Goal: Book appointment/travel/reservation

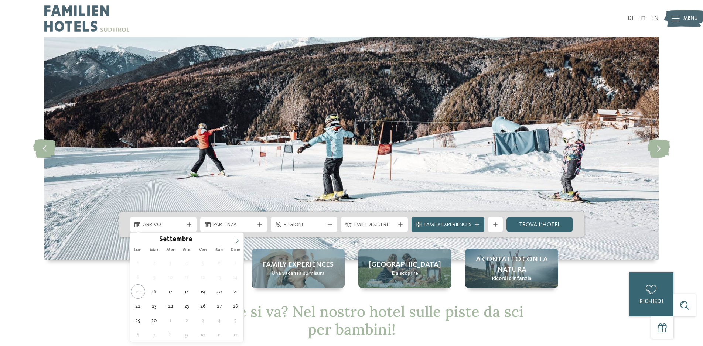
click at [236, 240] on icon at bounding box center [236, 240] width 5 height 5
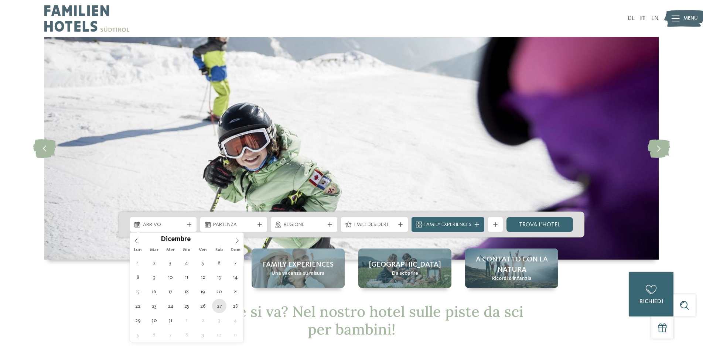
type div "27.12.2025"
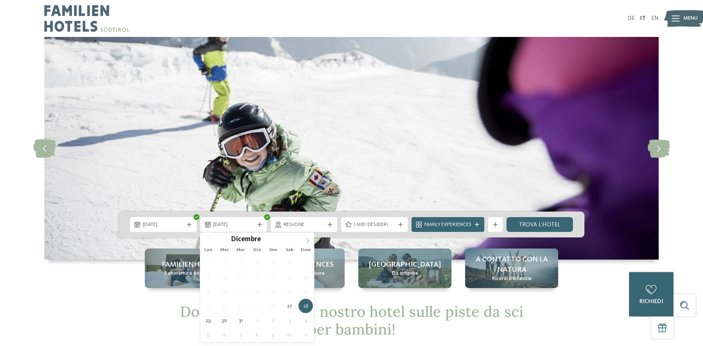
type input "****"
click at [309, 240] on icon at bounding box center [307, 240] width 5 height 5
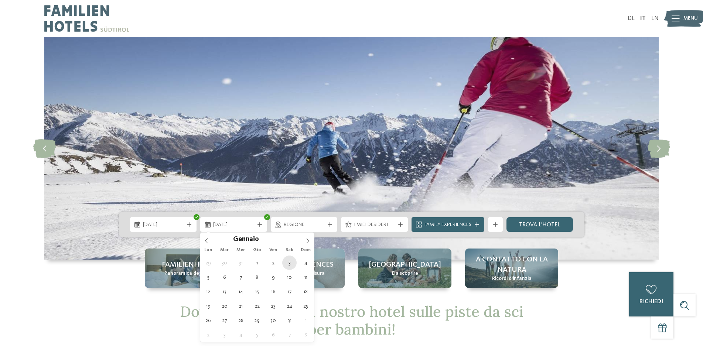
type div "03.01.2026"
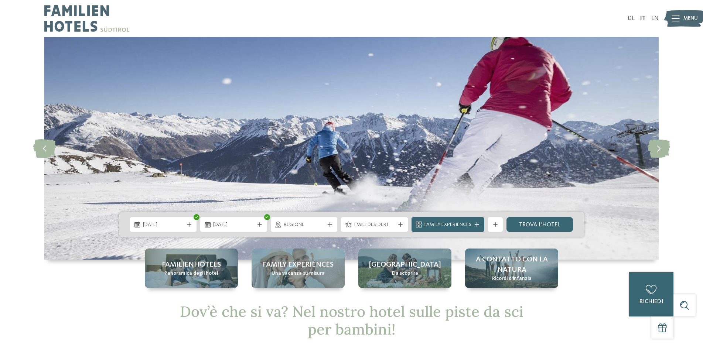
click at [320, 225] on span "Regione" at bounding box center [304, 224] width 41 height 7
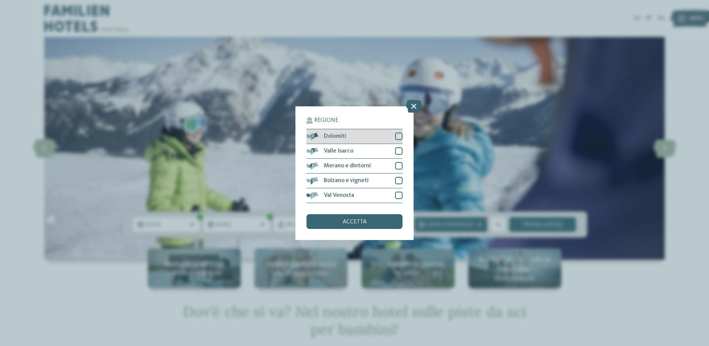
click at [397, 135] on div at bounding box center [398, 136] width 7 height 7
click at [359, 219] on span "accetta" at bounding box center [355, 222] width 24 height 6
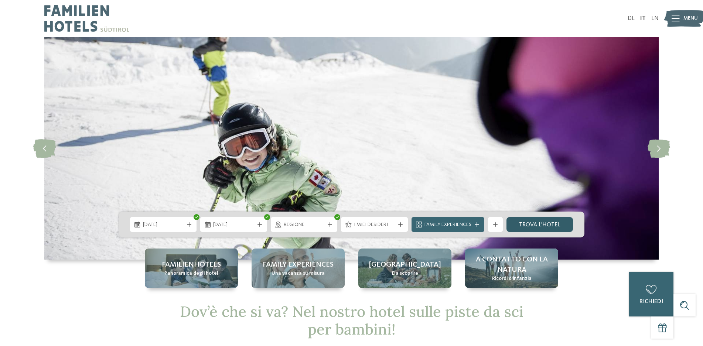
click at [541, 224] on link "trova l’hotel" at bounding box center [539, 224] width 67 height 15
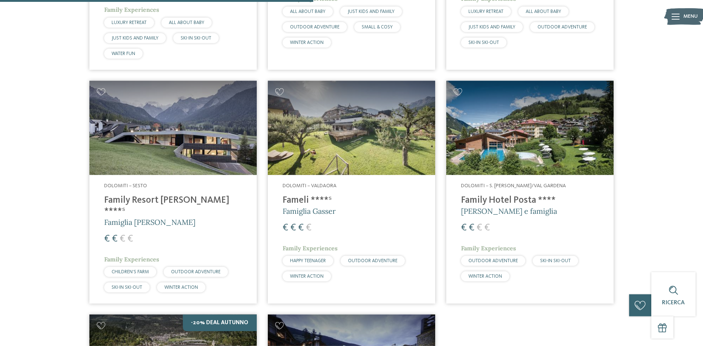
scroll to position [490, 0]
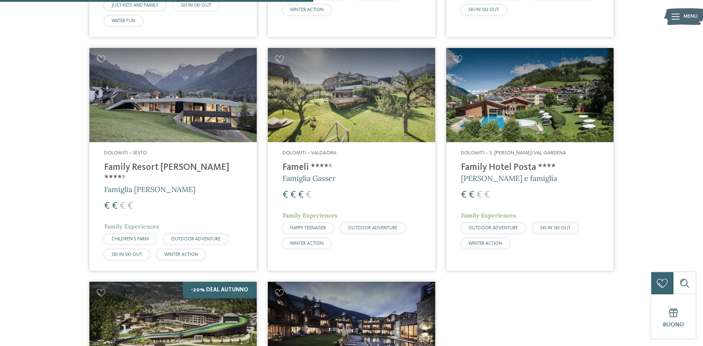
click at [165, 166] on h4 "Family Resort [PERSON_NAME] ****ˢ" at bounding box center [173, 173] width 138 height 22
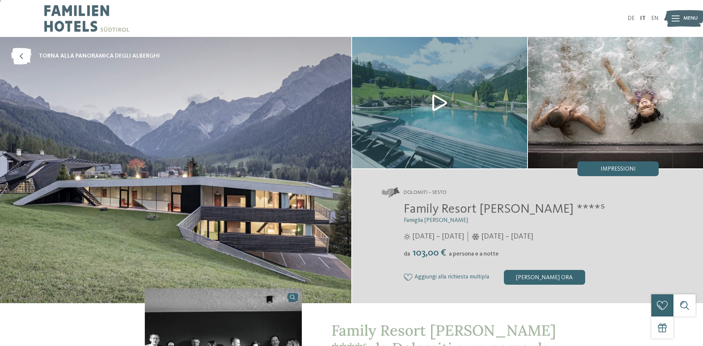
scroll to position [188, 0]
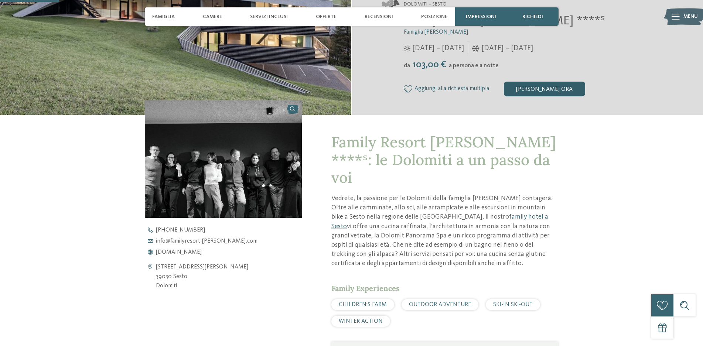
click at [543, 93] on div "[PERSON_NAME] ora" at bounding box center [544, 89] width 81 height 15
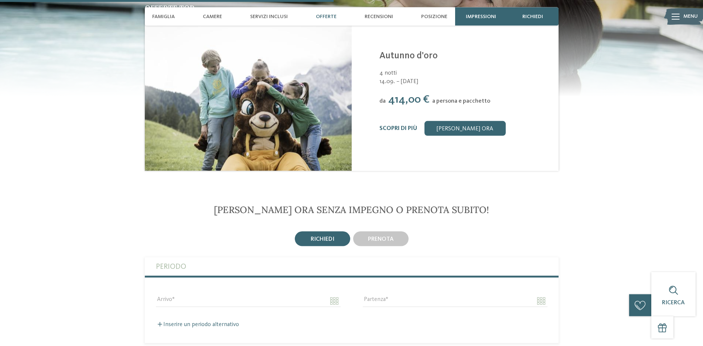
scroll to position [1066, 0]
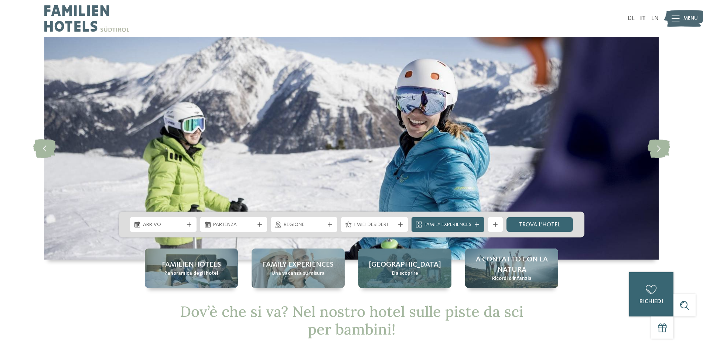
click at [421, 268] on span "[GEOGRAPHIC_DATA]" at bounding box center [405, 265] width 72 height 10
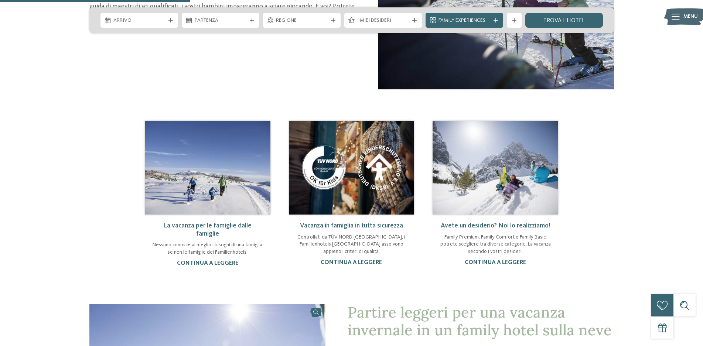
scroll to position [603, 0]
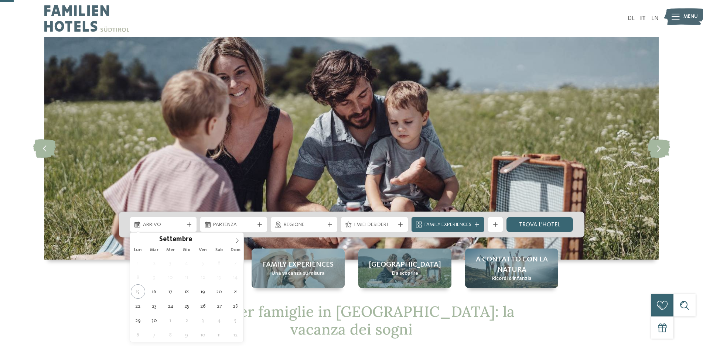
scroll to position [38, 0]
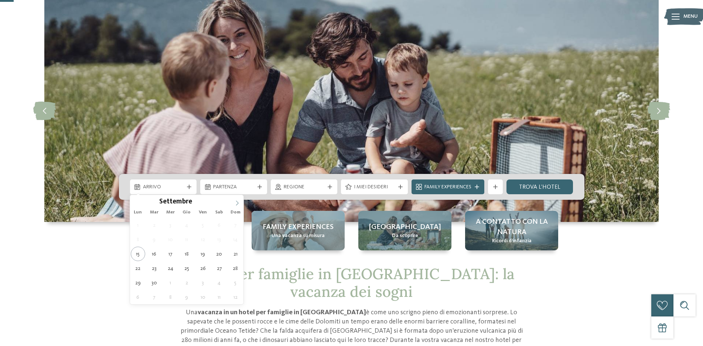
click at [235, 202] on icon at bounding box center [236, 203] width 5 height 5
type div "27.12.2025"
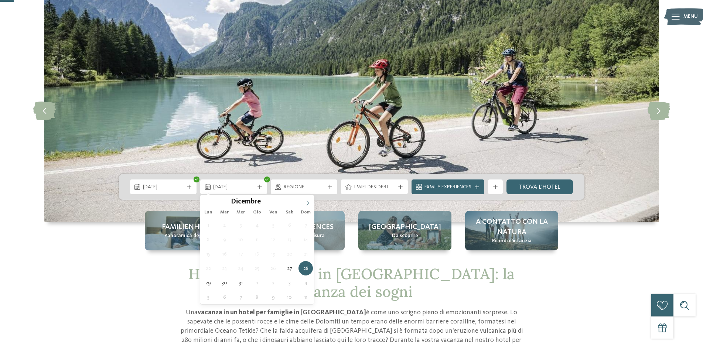
type input "****"
click at [309, 202] on icon at bounding box center [307, 203] width 5 height 5
type div "03.01.2026"
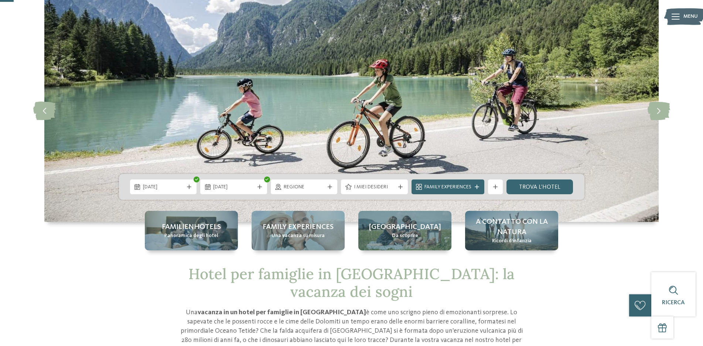
click at [307, 195] on div "27.12.2025 03.01.2026" at bounding box center [351, 187] width 465 height 26
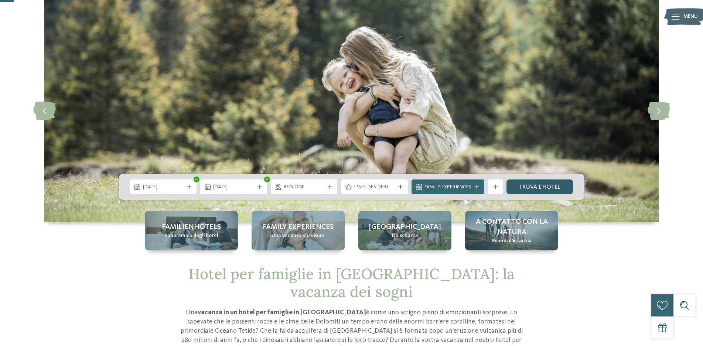
click at [545, 186] on link "trova l’hotel" at bounding box center [539, 186] width 67 height 15
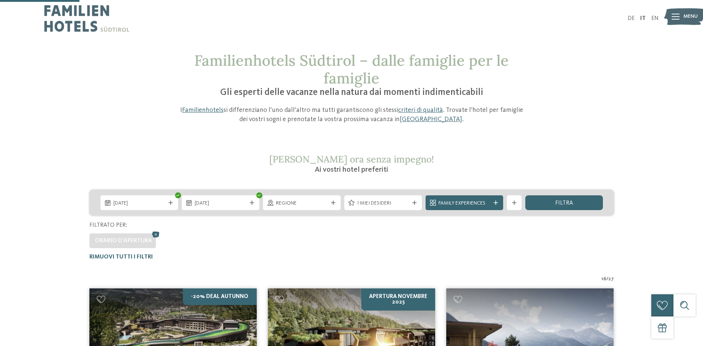
scroll to position [205, 0]
